Goal: Transaction & Acquisition: Purchase product/service

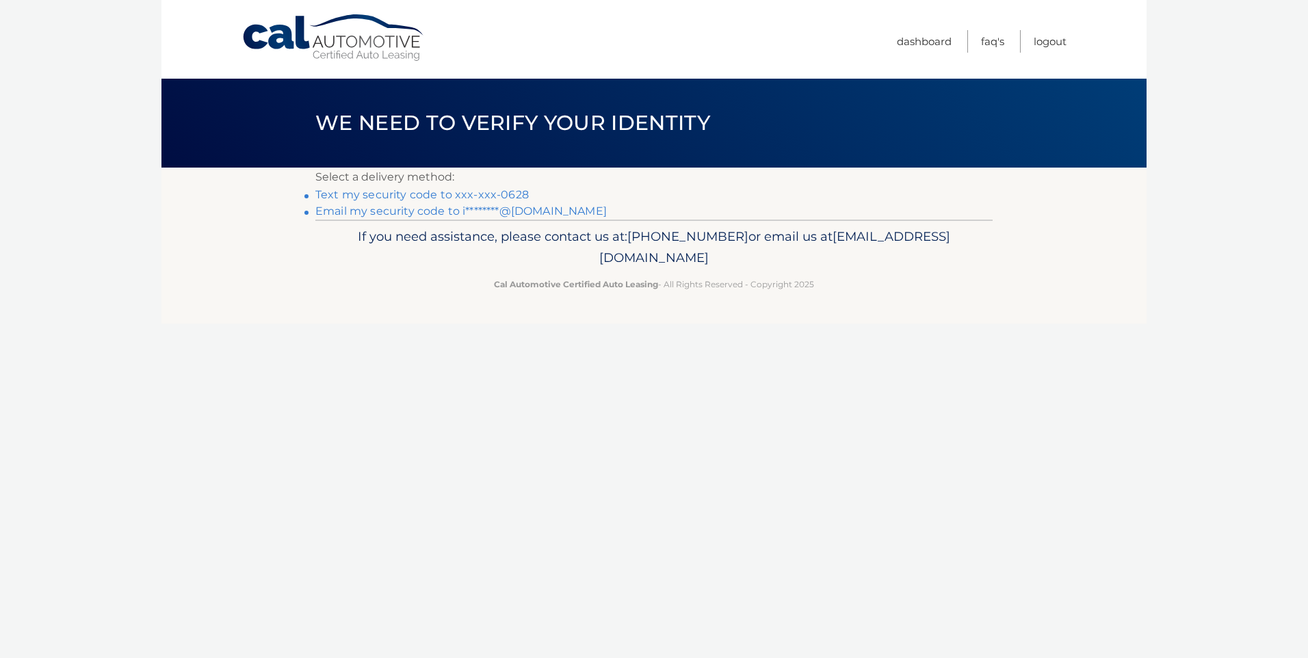
click at [491, 190] on link "Text my security code to xxx-xxx-0628" at bounding box center [421, 194] width 213 height 13
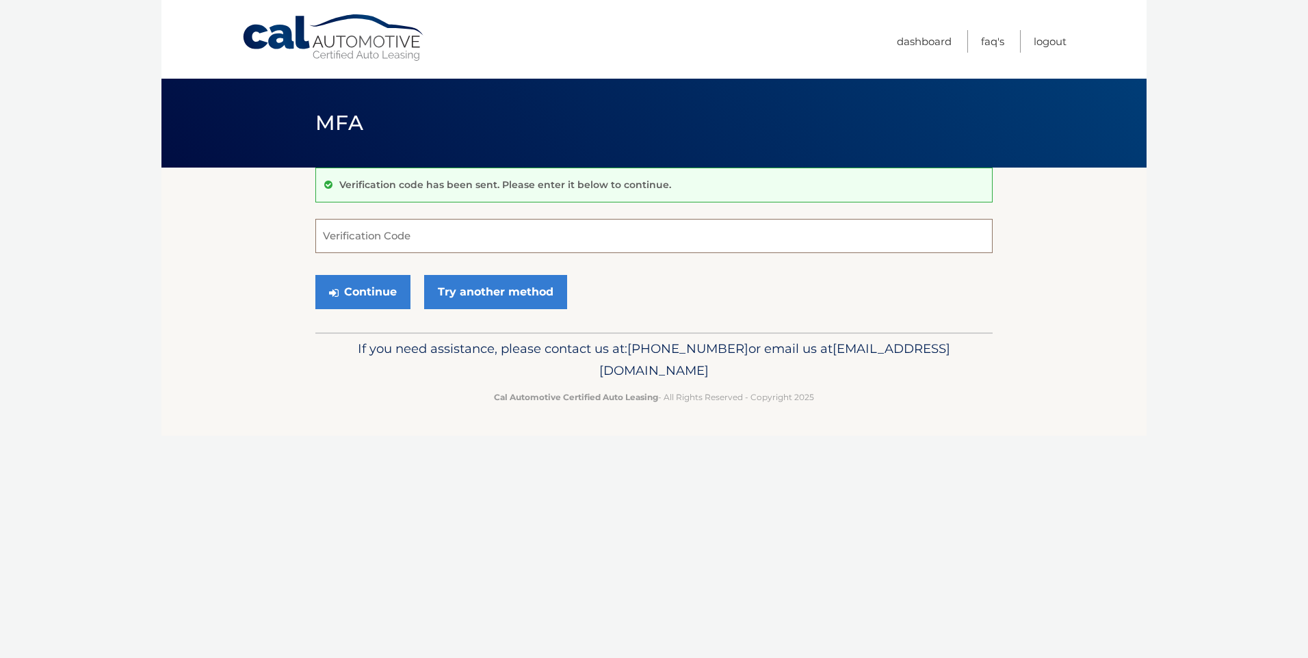
click at [399, 224] on input "Verification Code" at bounding box center [653, 236] width 677 height 34
type input "417150"
click at [315, 275] on button "Continue" at bounding box center [362, 292] width 95 height 34
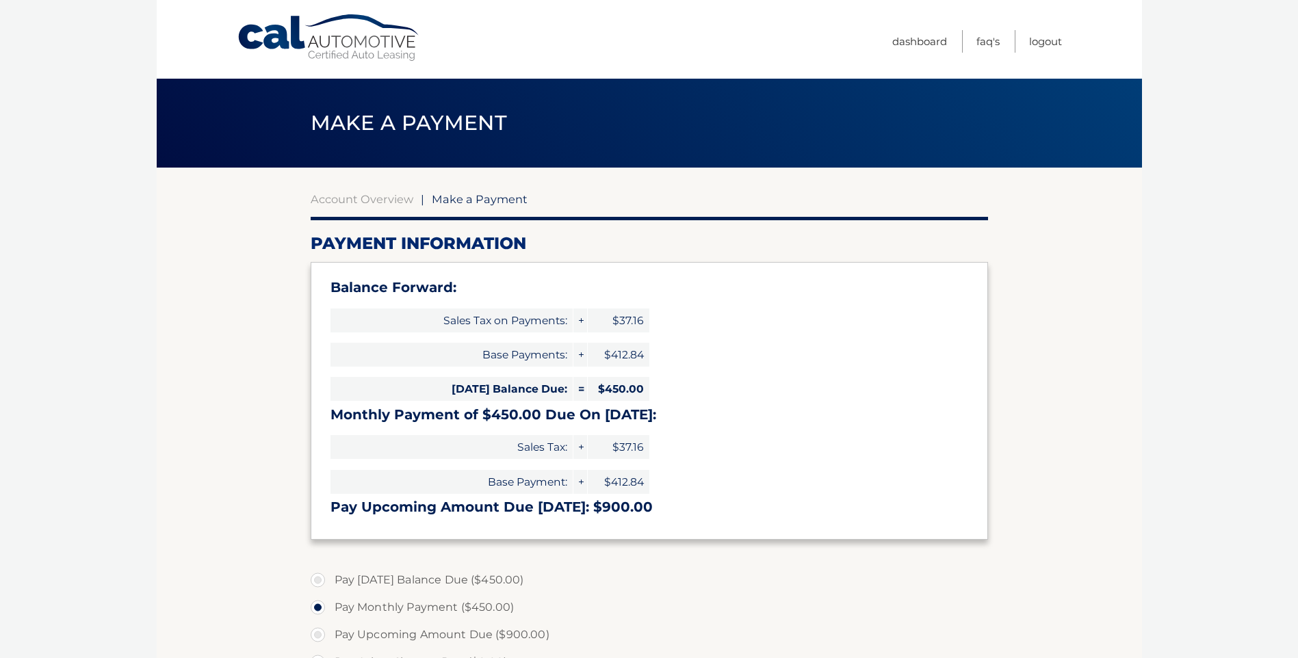
select select "NWZlNzQ0YjYtOTEzNC00NDU2LWI0ZGItMWI4ZjAwYzFmZmMx"
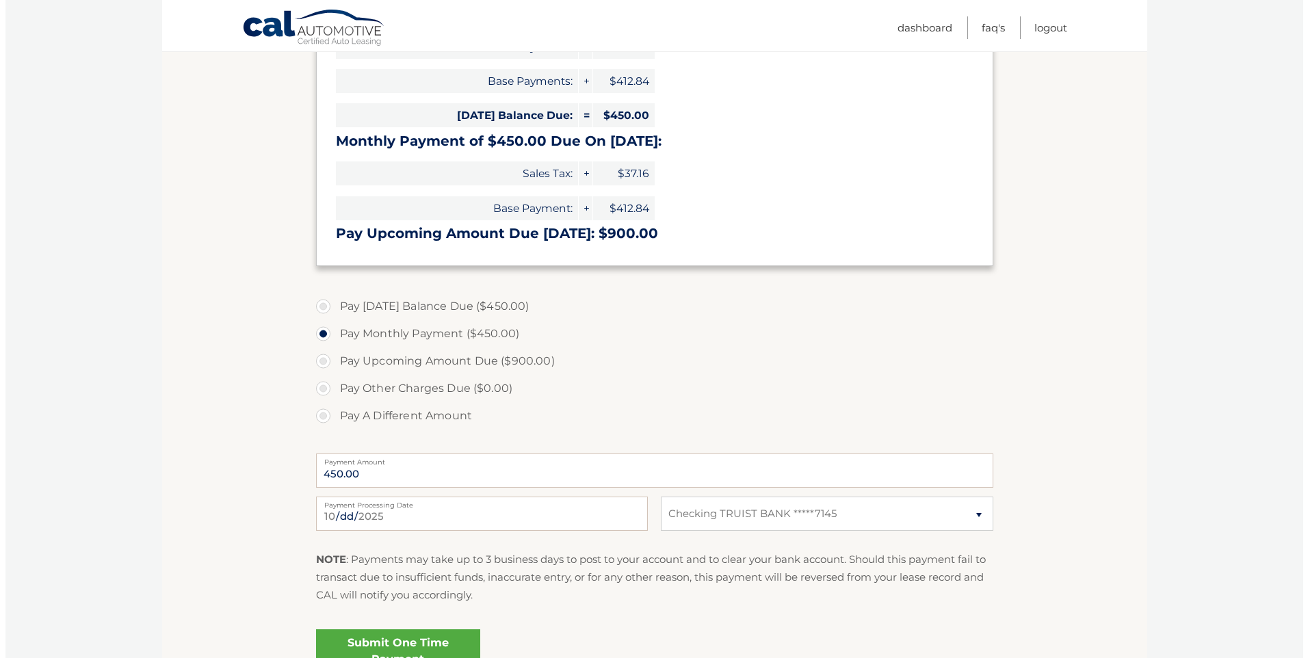
scroll to position [342, 0]
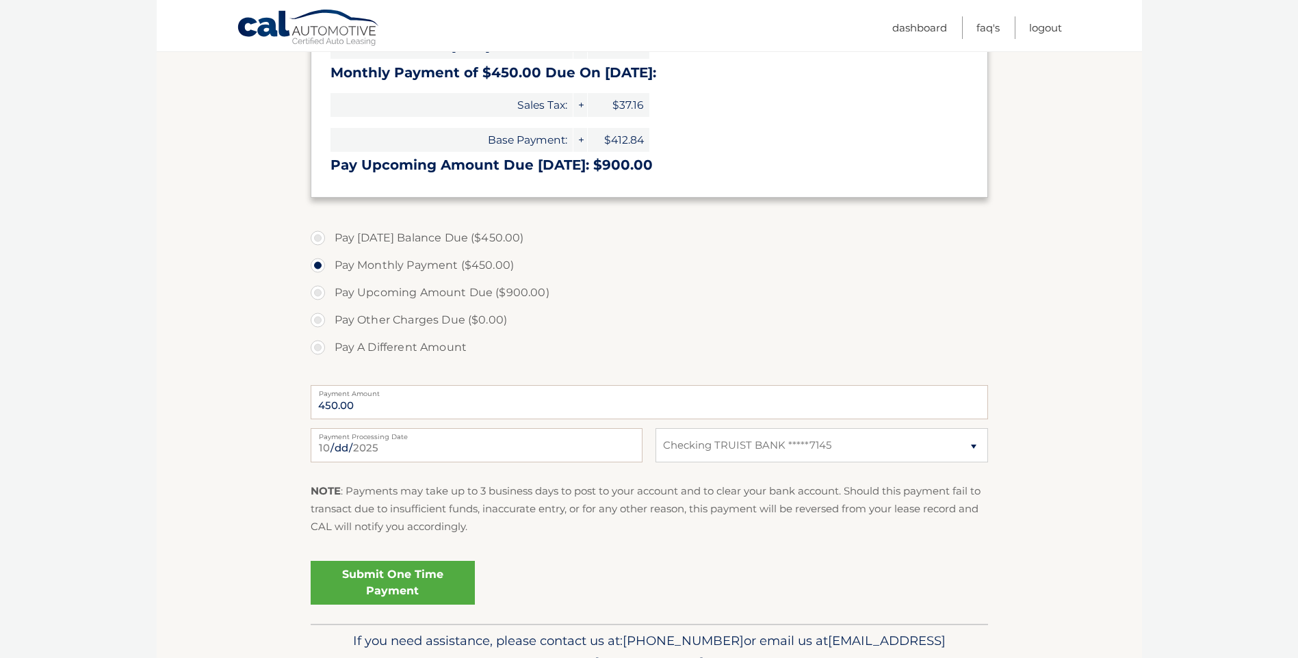
click at [385, 572] on link "Submit One Time Payment" at bounding box center [393, 583] width 164 height 44
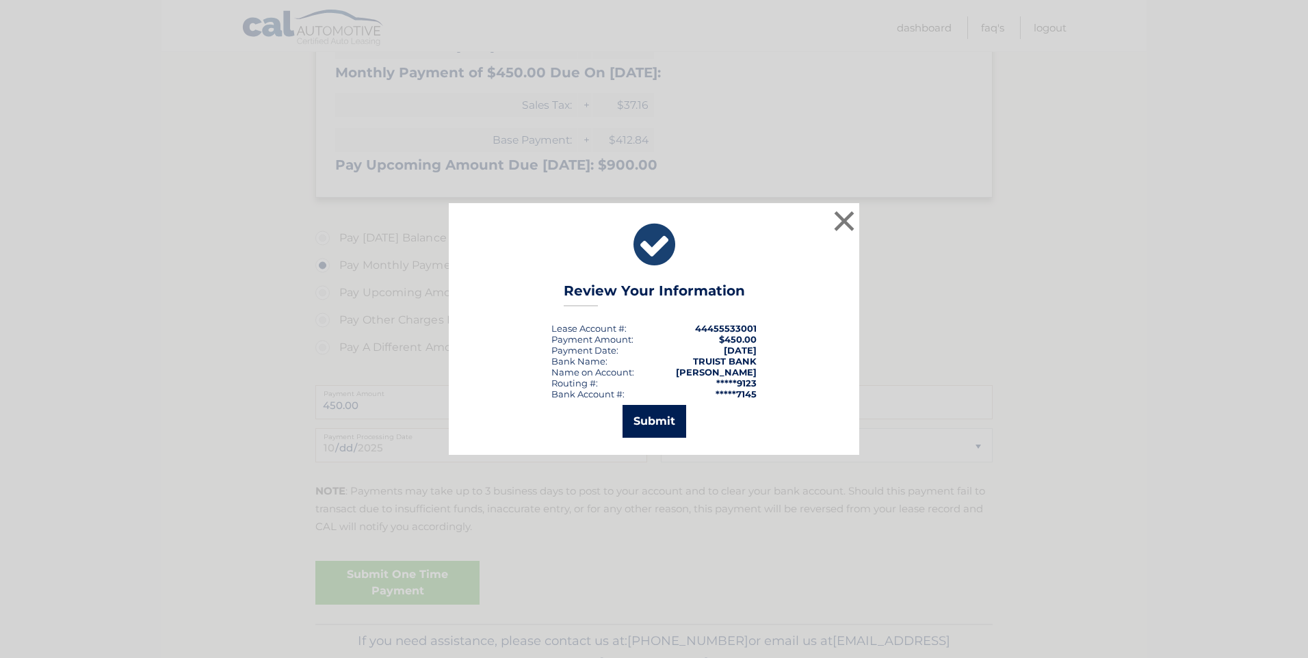
click at [648, 424] on button "Submit" at bounding box center [655, 421] width 64 height 33
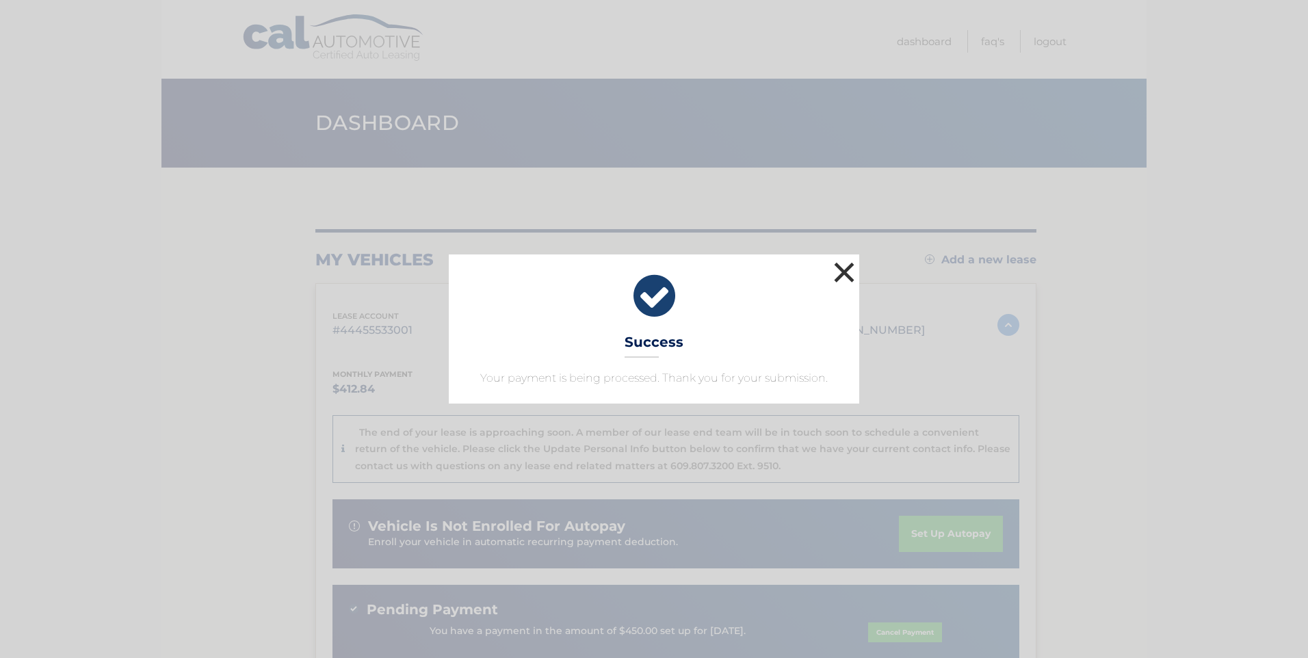
click at [839, 274] on button "×" at bounding box center [844, 272] width 27 height 27
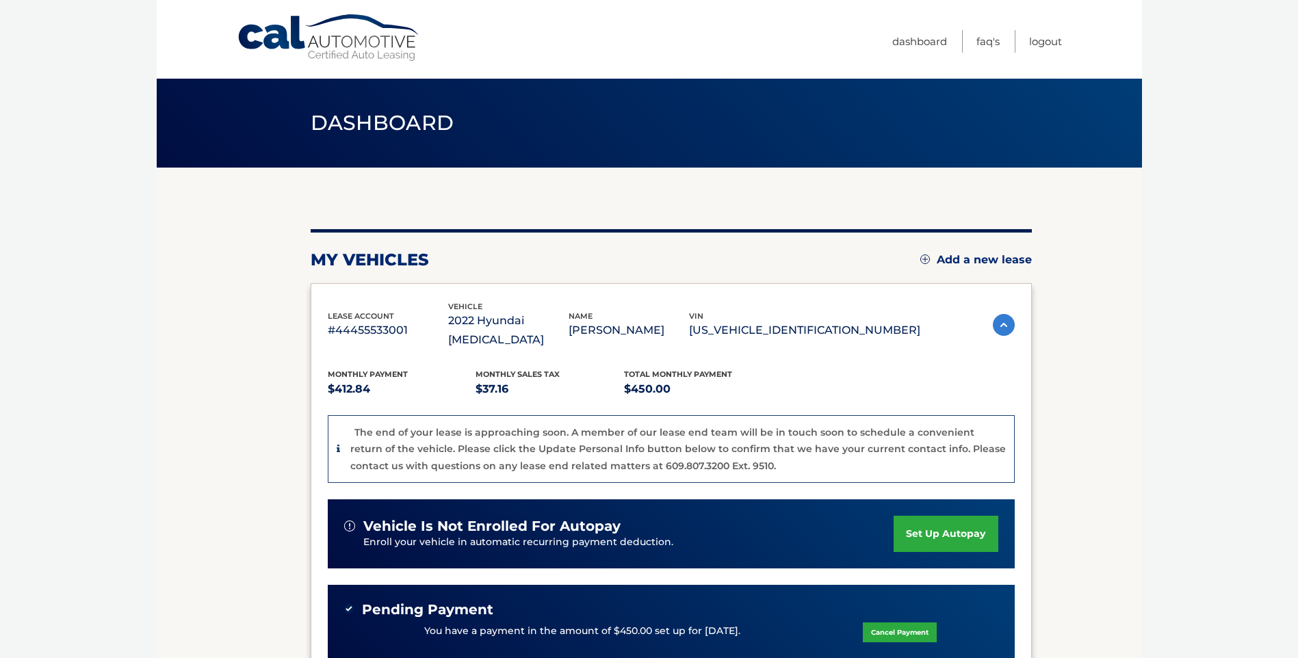
scroll to position [137, 0]
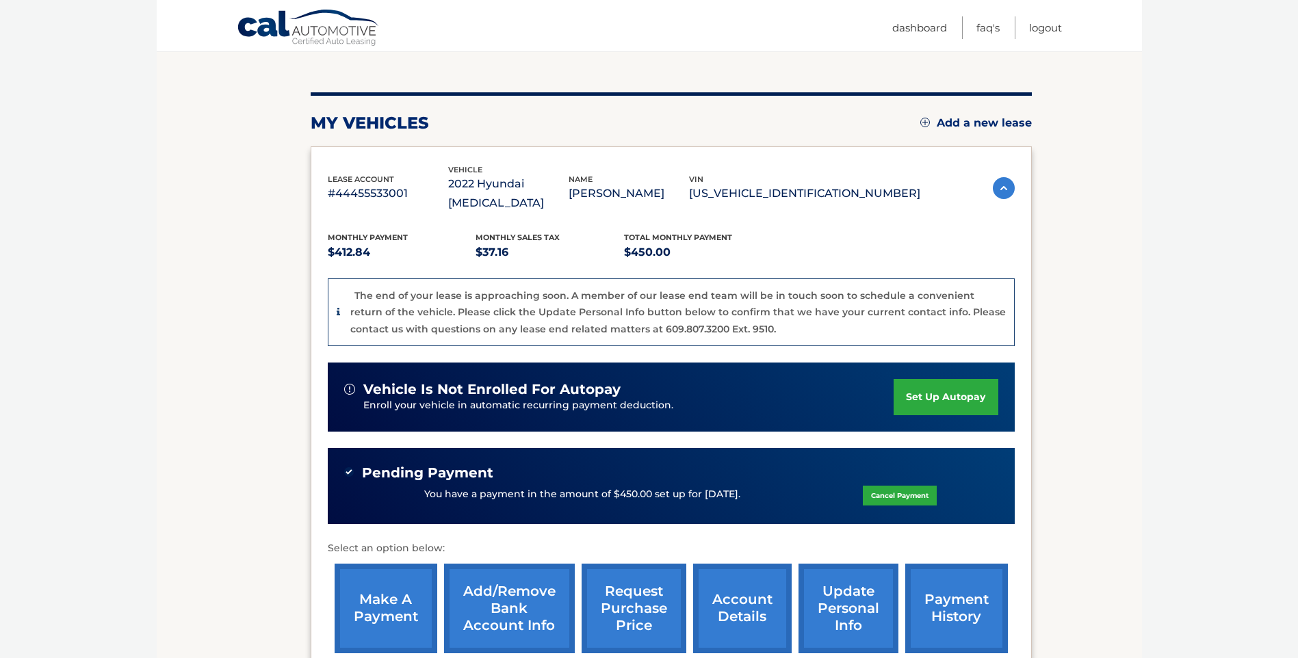
click at [761, 588] on link "account details" at bounding box center [742, 609] width 99 height 90
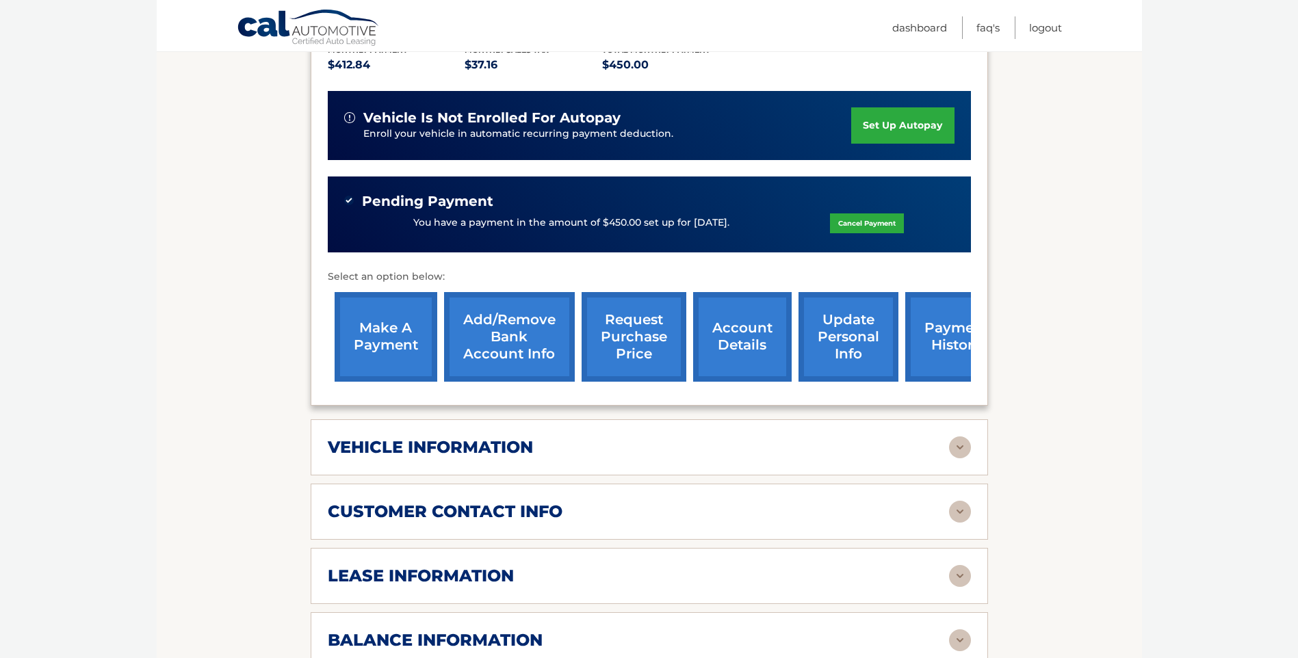
scroll to position [479, 0]
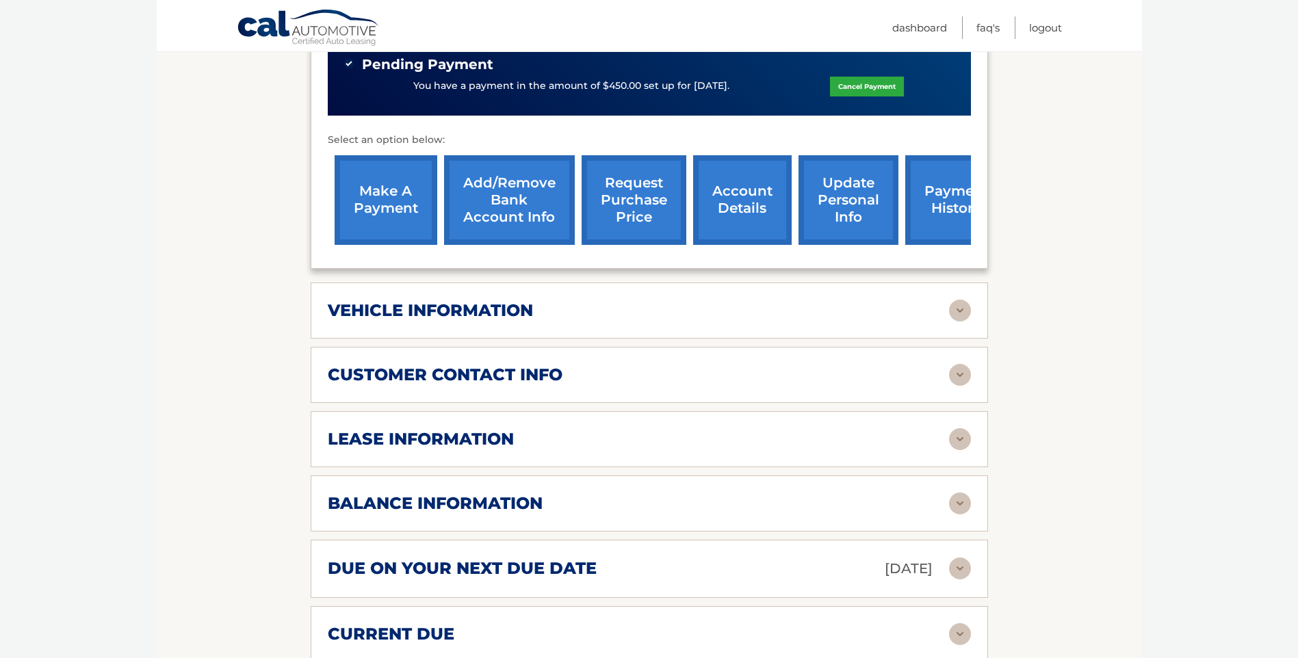
click at [963, 428] on img at bounding box center [960, 439] width 22 height 22
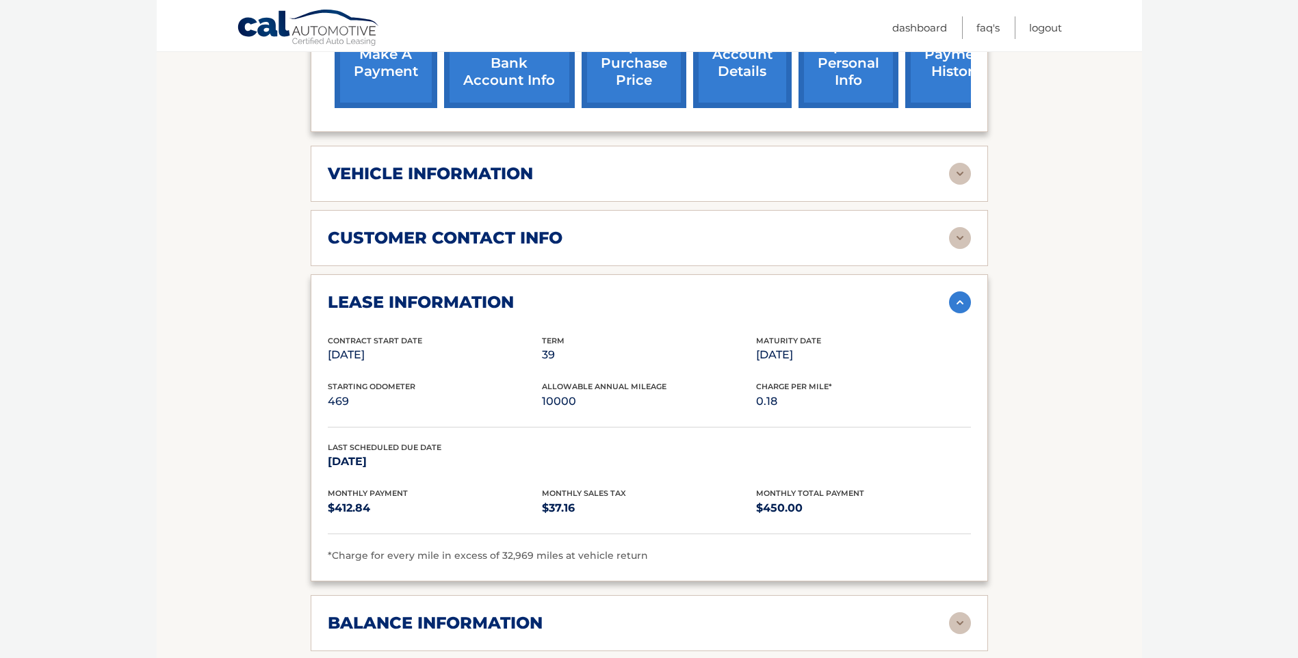
scroll to position [411, 0]
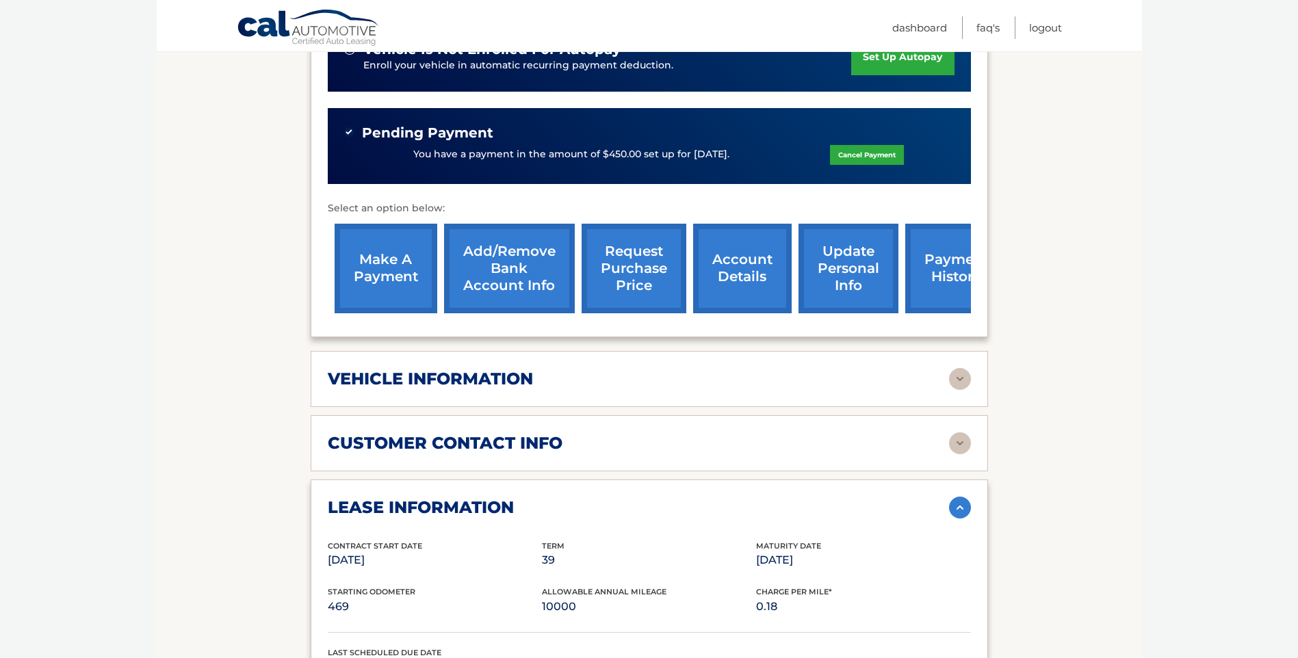
click at [964, 368] on img at bounding box center [960, 379] width 22 height 22
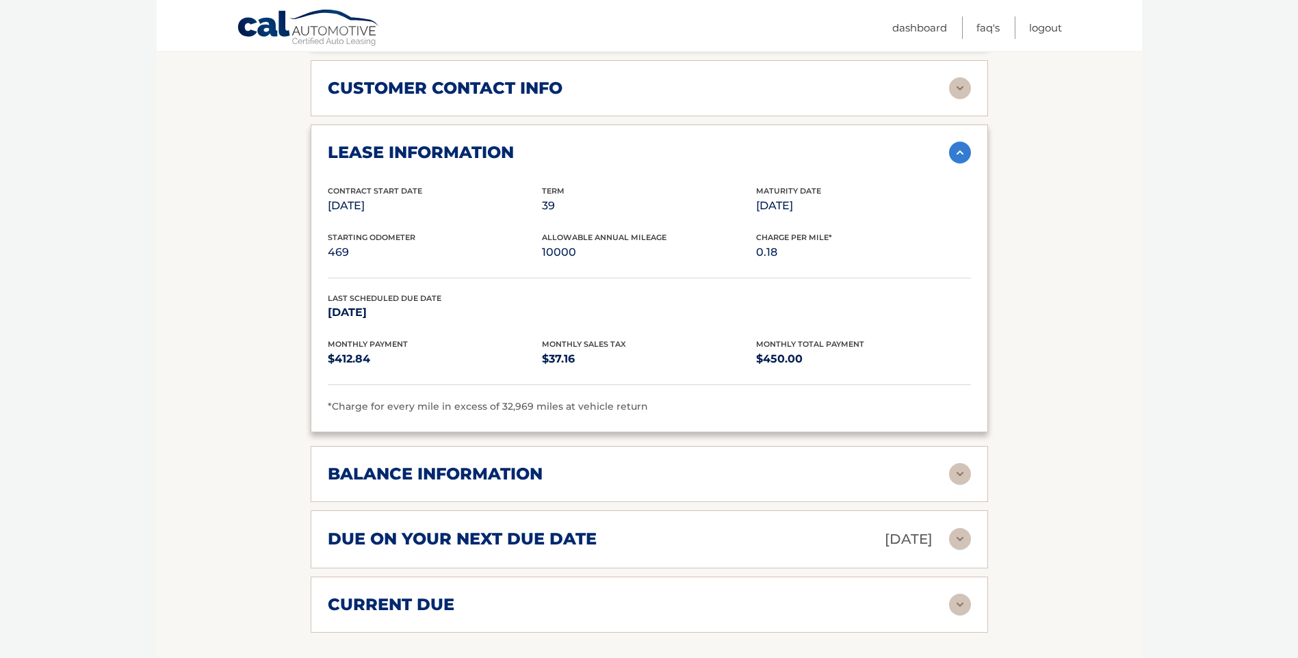
scroll to position [1232, 0]
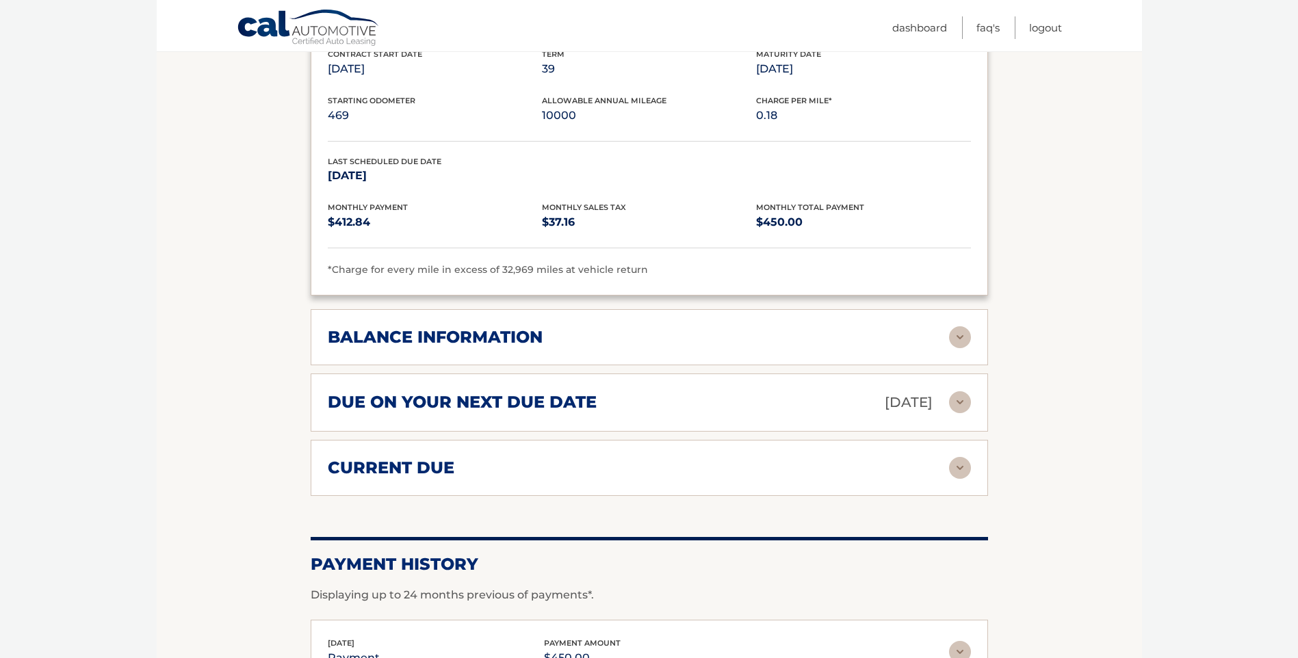
click at [960, 326] on img at bounding box center [960, 337] width 22 height 22
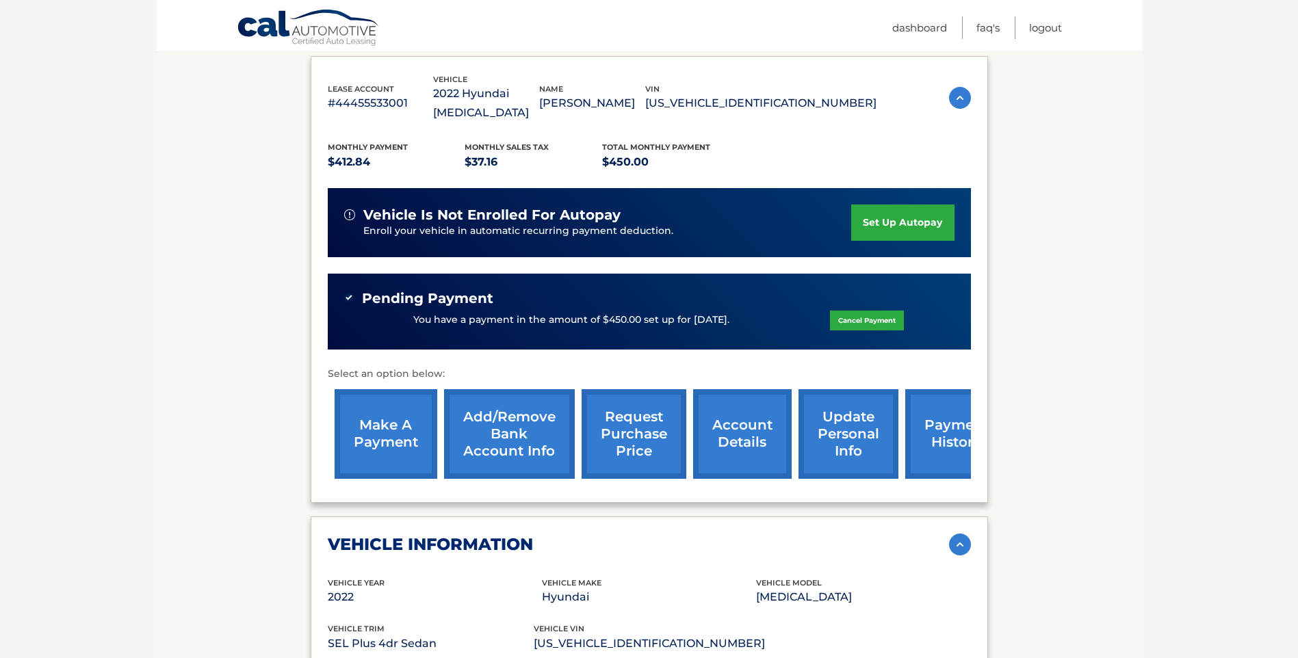
scroll to position [177, 0]
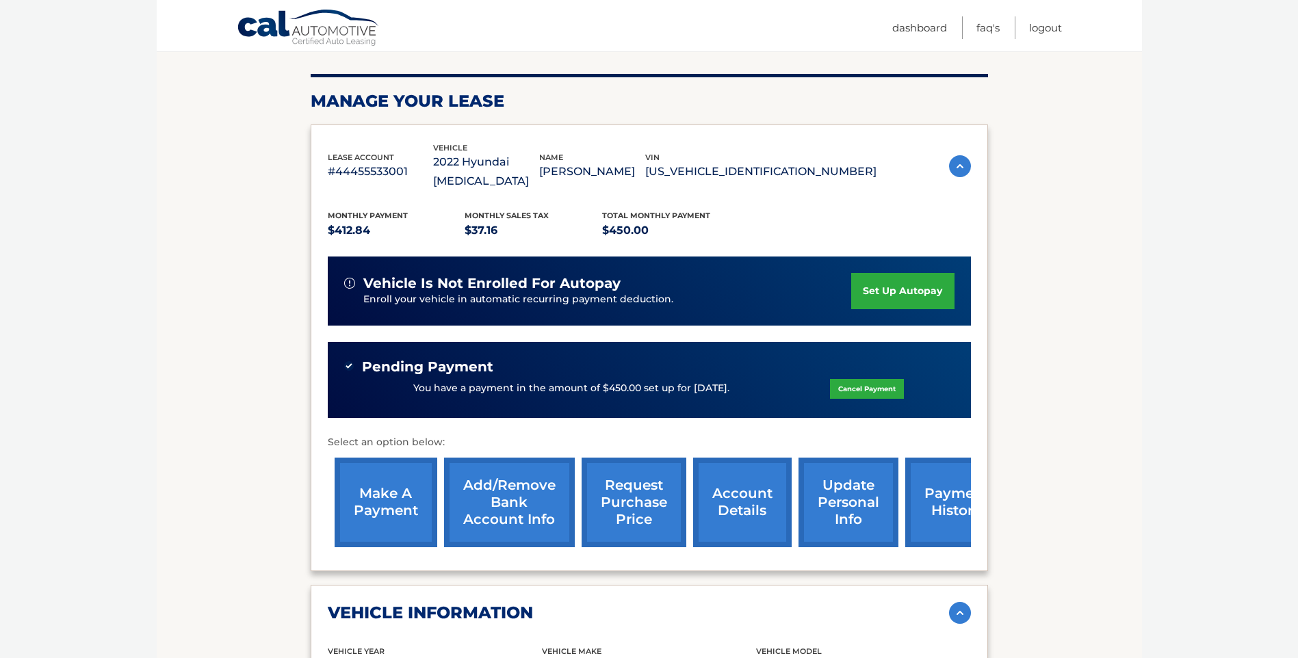
click at [645, 482] on link "request purchase price" at bounding box center [634, 503] width 105 height 90
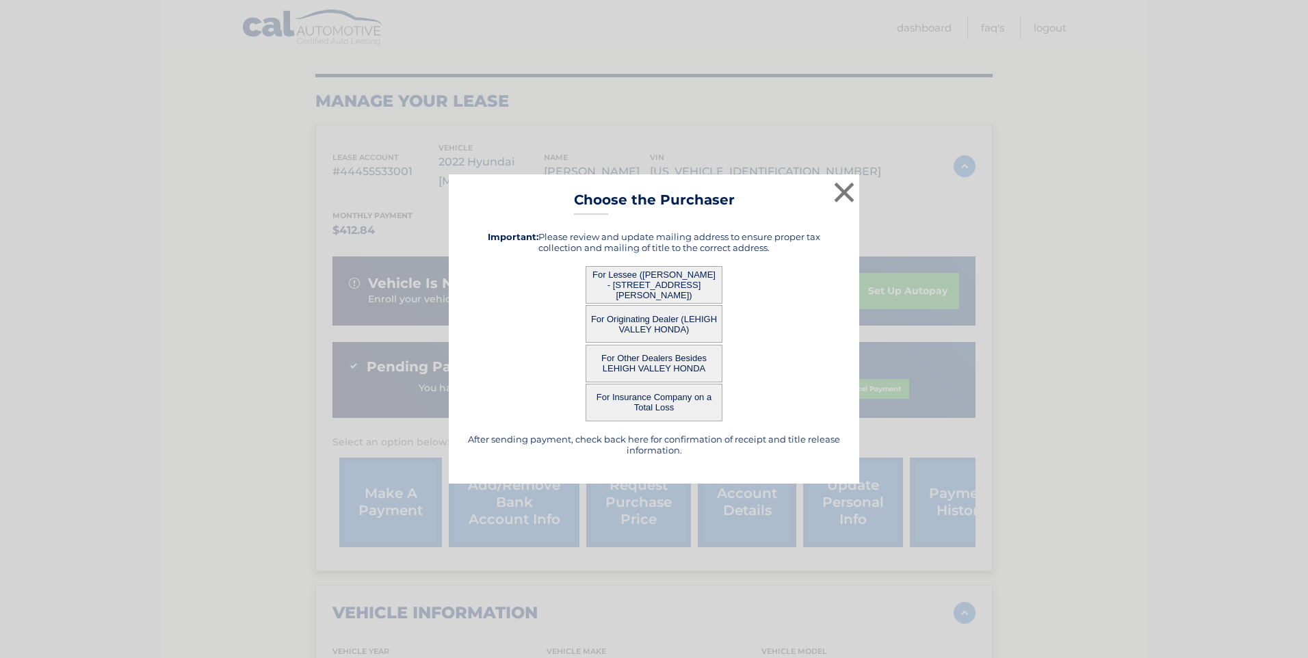
click at [666, 282] on button "For Lessee ([PERSON_NAME] - [STREET_ADDRESS][PERSON_NAME])" at bounding box center [654, 285] width 137 height 38
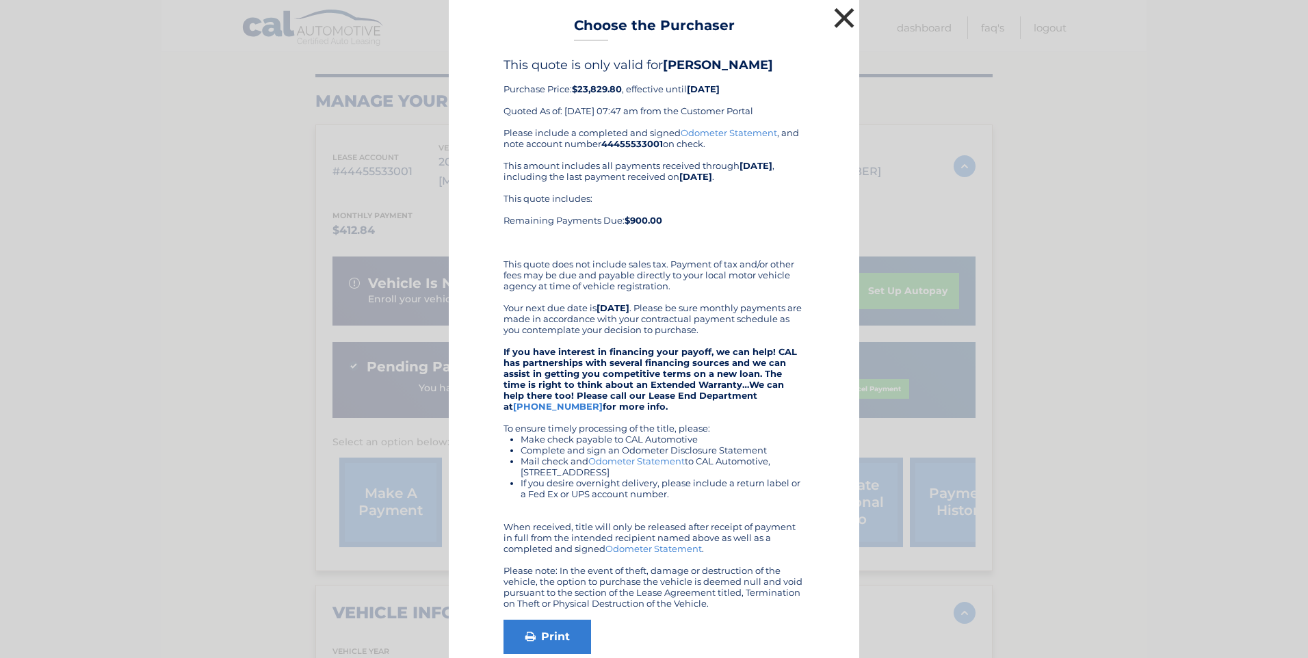
click at [845, 13] on button "×" at bounding box center [844, 17] width 27 height 27
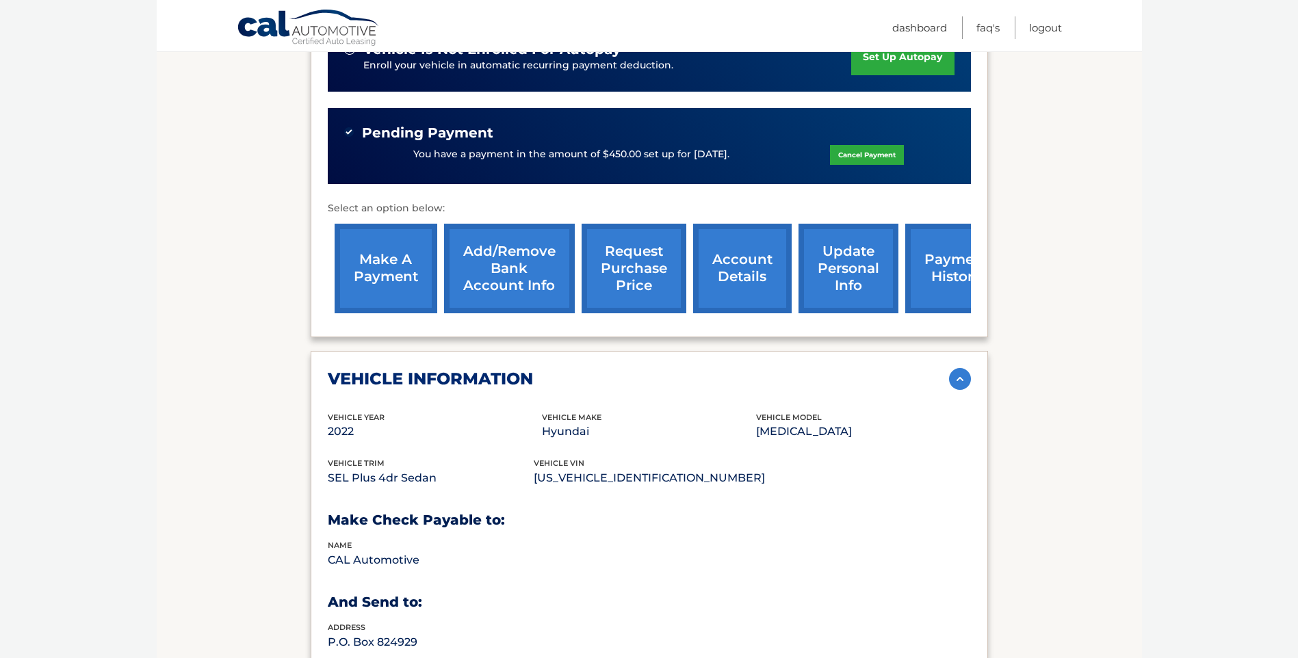
scroll to position [0, 0]
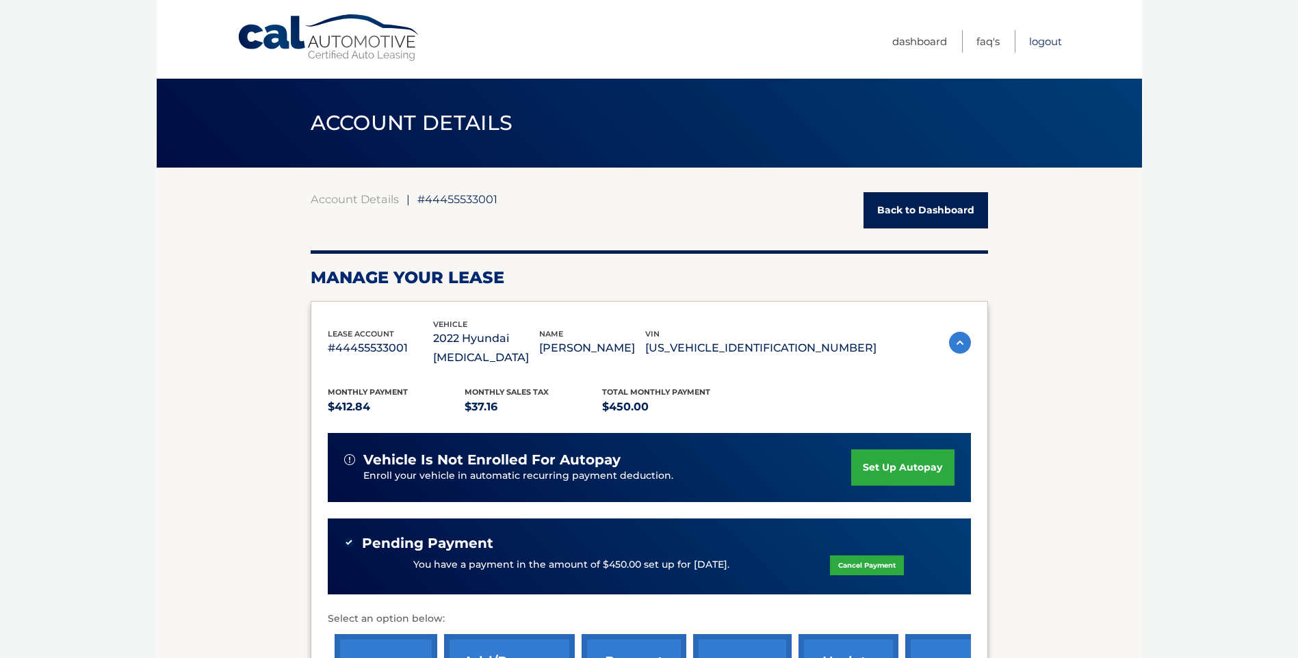
click at [1045, 36] on link "Logout" at bounding box center [1045, 41] width 33 height 23
